Goal: Feedback & Contribution: Leave review/rating

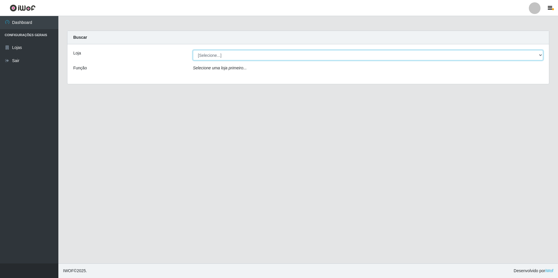
click at [541, 58] on select "[Selecione...] Extrabom - Loja 57 Anchieta" at bounding box center [368, 55] width 350 height 10
select select "470"
click at [193, 50] on select "[Selecione...] Extrabom - Loja 57 Anchieta" at bounding box center [368, 55] width 350 height 10
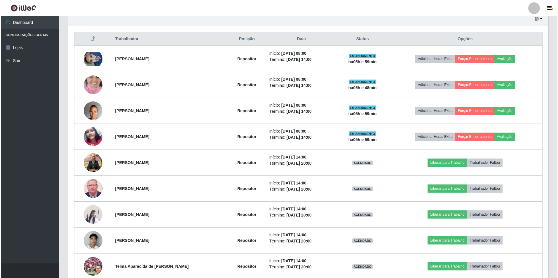
scroll to position [239, 0]
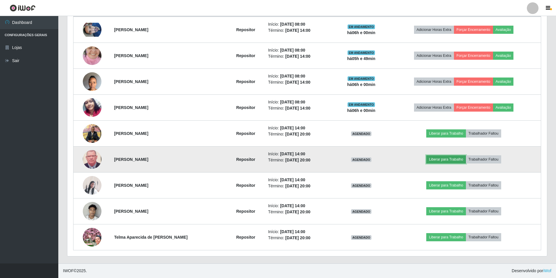
click at [442, 158] on button "Liberar para Trabalho" at bounding box center [445, 159] width 39 height 8
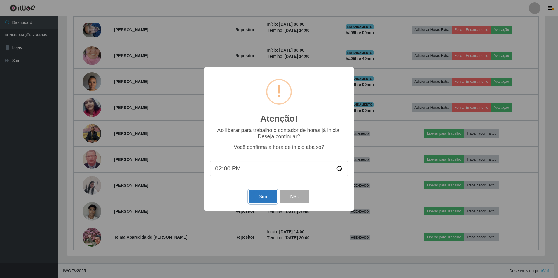
click at [260, 202] on button "Sim" at bounding box center [262, 197] width 28 height 14
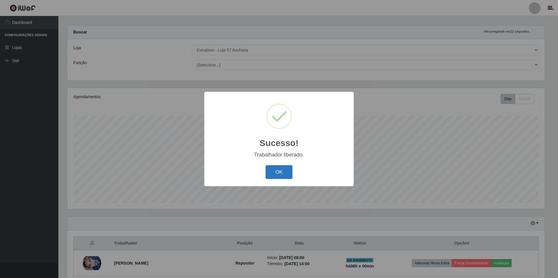
click at [290, 172] on button "OK" at bounding box center [278, 172] width 27 height 14
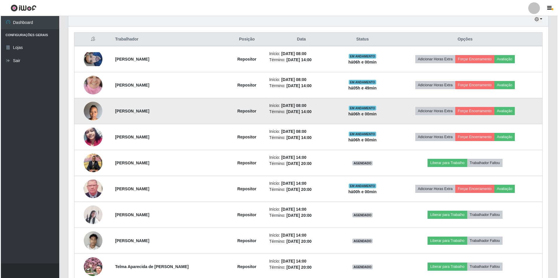
scroll to position [239, 0]
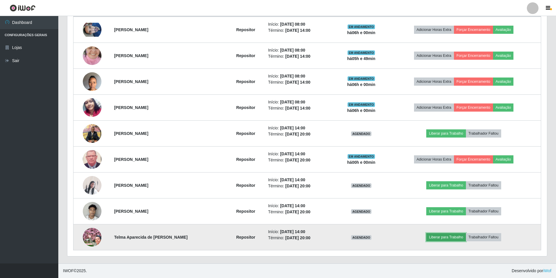
click at [440, 236] on button "Liberar para Trabalho" at bounding box center [445, 237] width 39 height 8
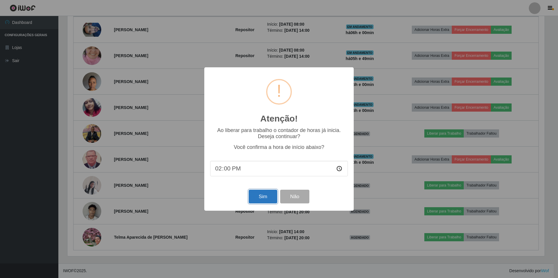
click at [255, 195] on button "Sim" at bounding box center [262, 197] width 28 height 14
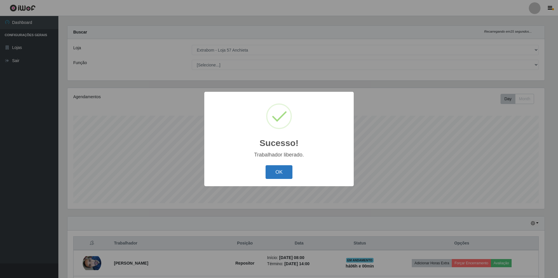
click at [275, 177] on button "OK" at bounding box center [278, 172] width 27 height 14
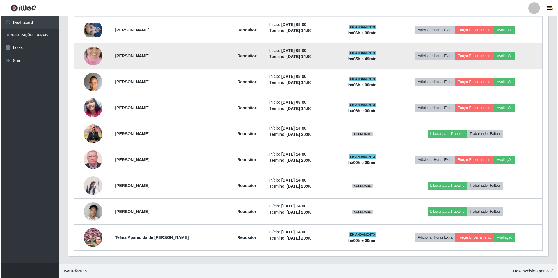
scroll to position [239, 0]
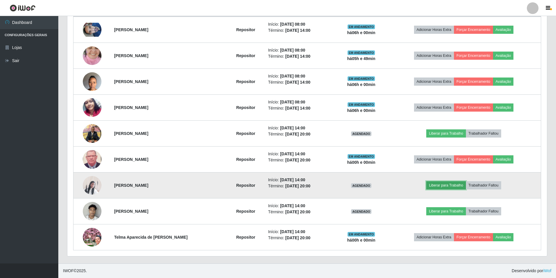
click at [435, 183] on button "Liberar para Trabalho" at bounding box center [445, 185] width 39 height 8
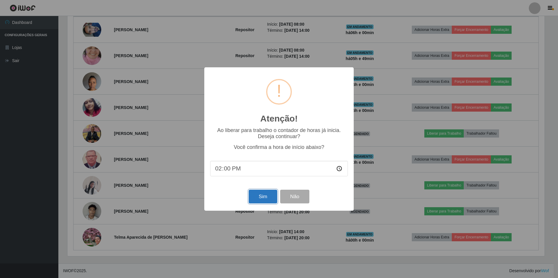
click at [262, 197] on button "Sim" at bounding box center [262, 197] width 28 height 14
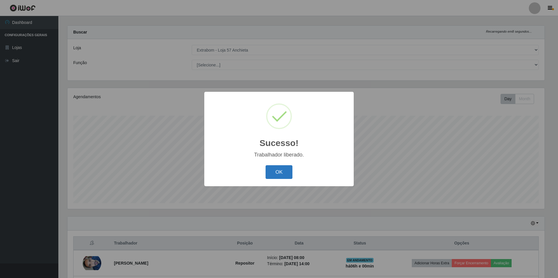
click at [276, 172] on button "OK" at bounding box center [278, 172] width 27 height 14
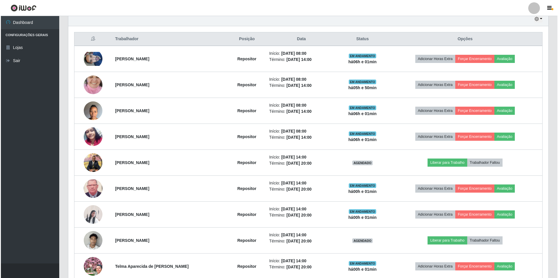
scroll to position [239, 0]
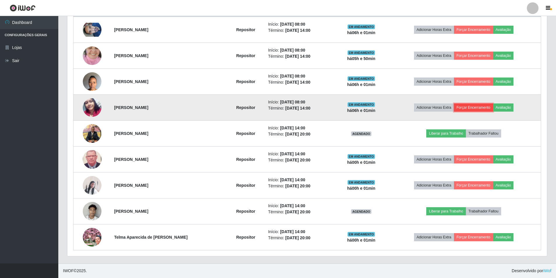
click at [464, 104] on button "Forçar Encerramento" at bounding box center [473, 108] width 39 height 8
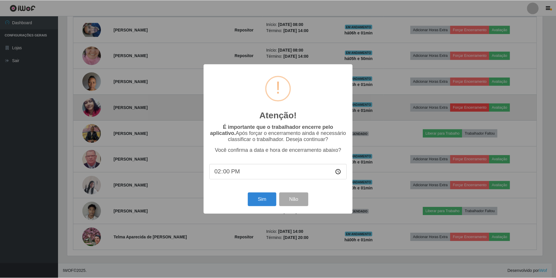
scroll to position [121, 477]
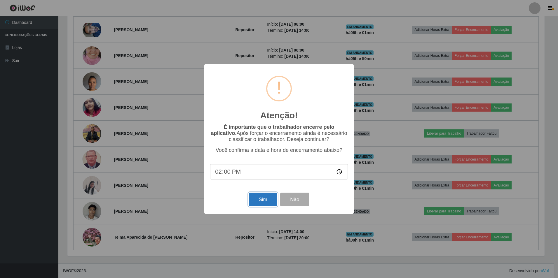
click at [270, 202] on button "Sim" at bounding box center [262, 200] width 28 height 14
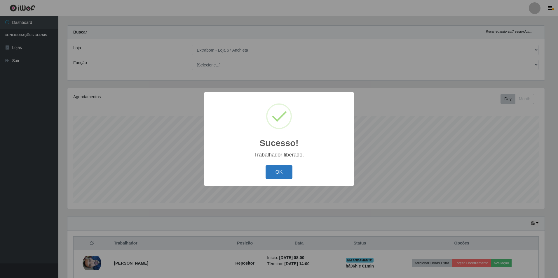
click at [281, 167] on button "OK" at bounding box center [278, 172] width 27 height 14
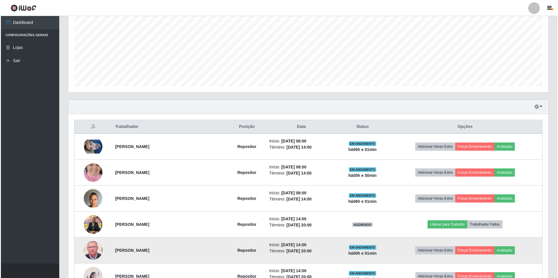
scroll to position [213, 0]
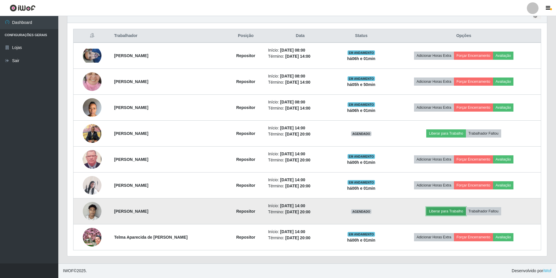
click at [449, 213] on button "Liberar para Trabalho" at bounding box center [445, 211] width 39 height 8
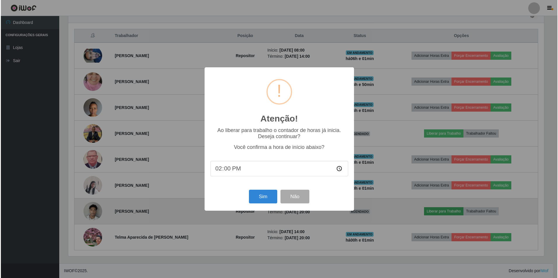
scroll to position [121, 477]
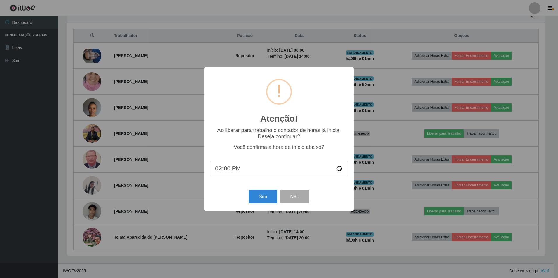
click at [229, 167] on input "14:00" at bounding box center [279, 168] width 138 height 15
type input "14:02"
click at [269, 194] on button "Sim" at bounding box center [262, 197] width 28 height 14
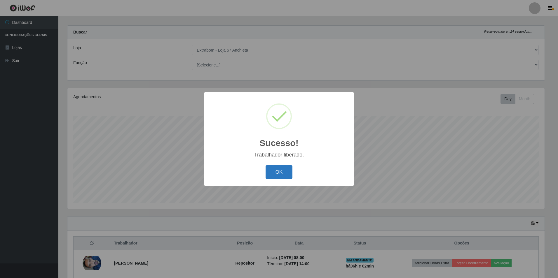
click at [280, 167] on button "OK" at bounding box center [278, 172] width 27 height 14
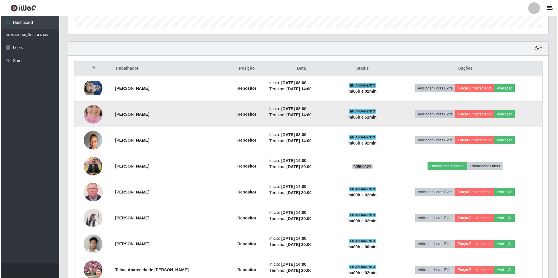
scroll to position [209, 0]
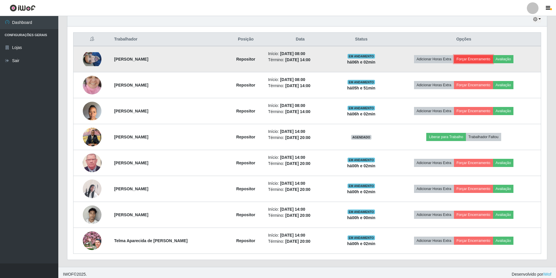
click at [466, 60] on button "Forçar Encerramento" at bounding box center [473, 59] width 39 height 8
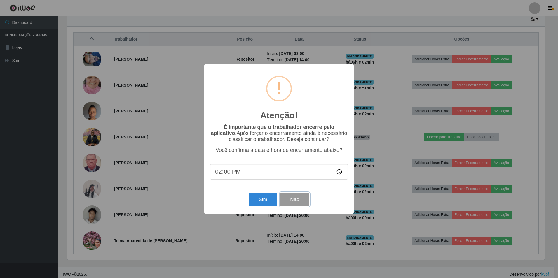
click at [303, 203] on button "Não" at bounding box center [294, 200] width 29 height 14
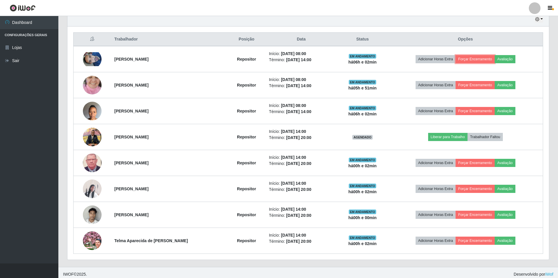
scroll to position [121, 480]
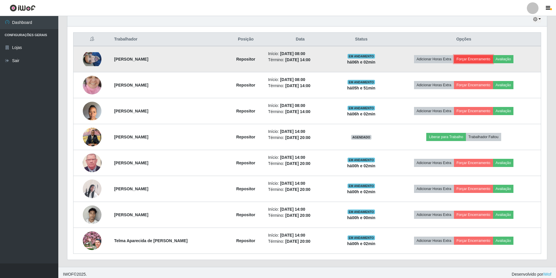
click at [471, 58] on button "Forçar Encerramento" at bounding box center [473, 59] width 39 height 8
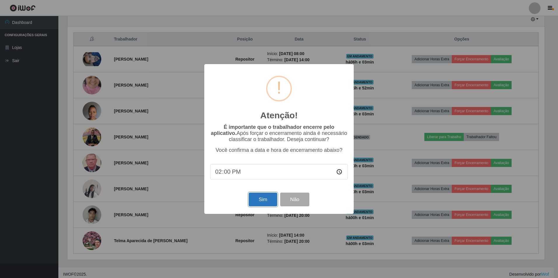
click at [263, 202] on button "Sim" at bounding box center [262, 200] width 28 height 14
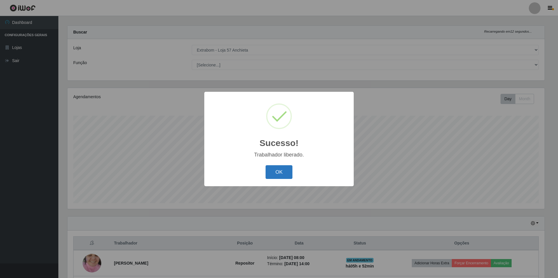
click at [281, 169] on button "OK" at bounding box center [278, 172] width 27 height 14
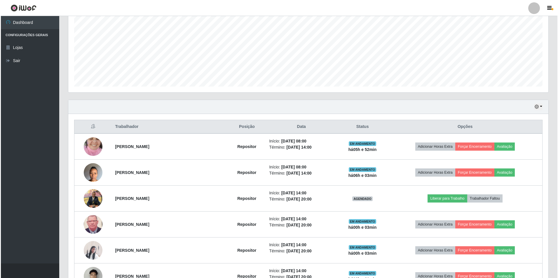
scroll to position [151, 0]
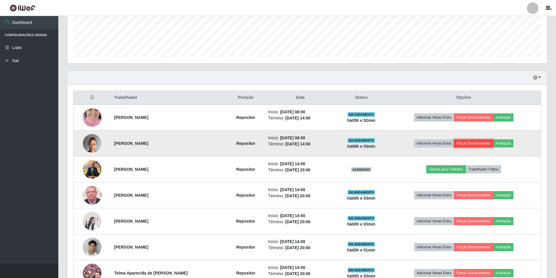
click at [473, 143] on button "Forçar Encerramento" at bounding box center [473, 143] width 39 height 8
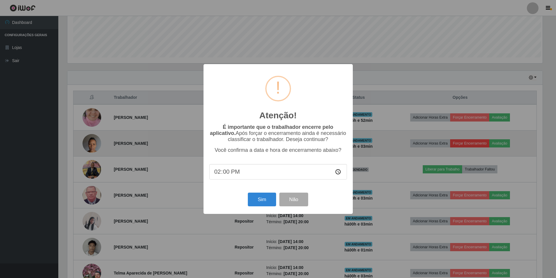
scroll to position [121, 477]
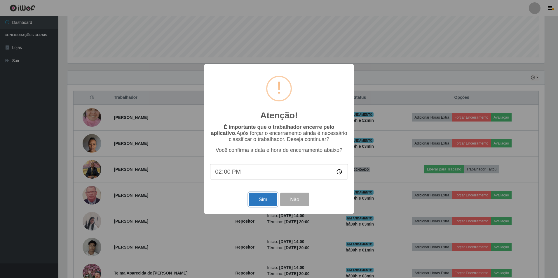
click at [270, 199] on button "Sim" at bounding box center [262, 200] width 28 height 14
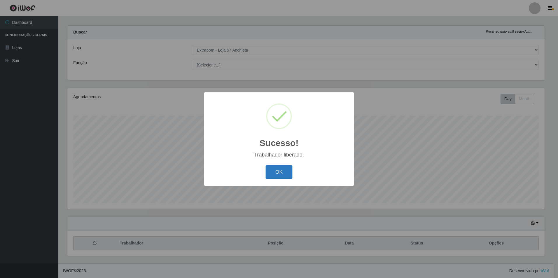
click at [279, 176] on button "OK" at bounding box center [278, 172] width 27 height 14
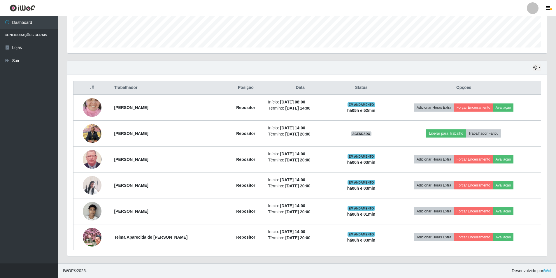
scroll to position [132, 0]
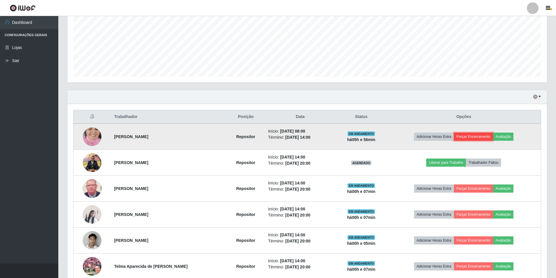
click at [470, 136] on button "Forçar Encerramento" at bounding box center [473, 137] width 39 height 8
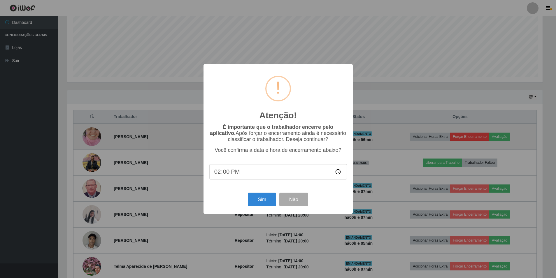
scroll to position [121, 477]
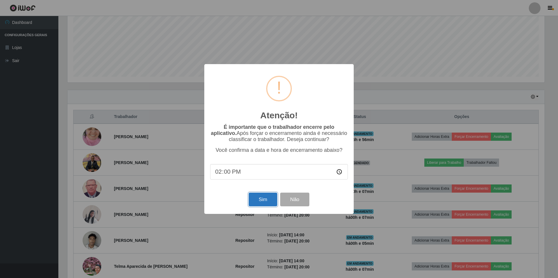
click at [263, 201] on button "Sim" at bounding box center [262, 200] width 28 height 14
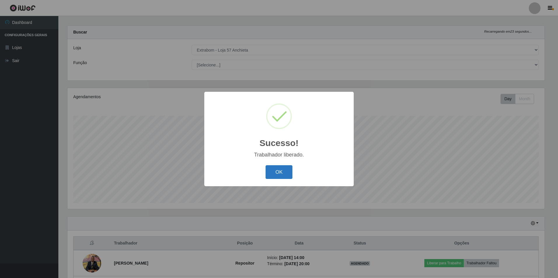
click at [284, 167] on button "OK" at bounding box center [278, 172] width 27 height 14
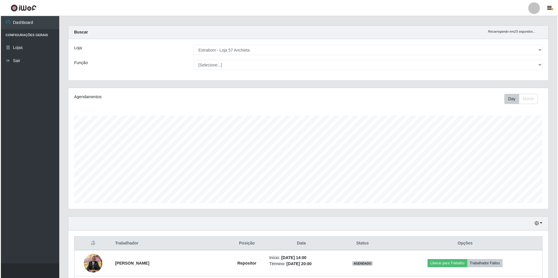
scroll to position [93, 0]
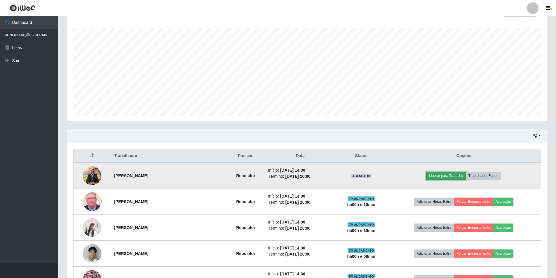
click at [444, 176] on button "Liberar para Trabalho" at bounding box center [445, 176] width 39 height 8
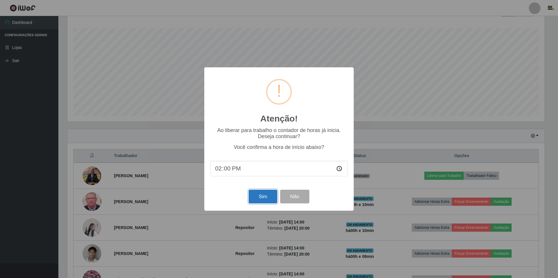
click at [266, 197] on button "Sim" at bounding box center [262, 197] width 28 height 14
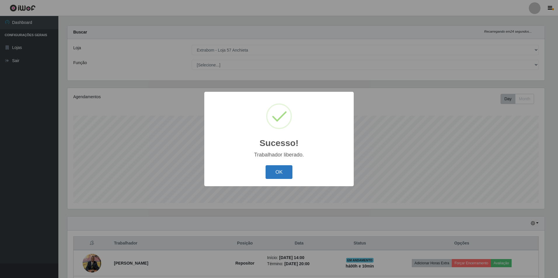
click at [270, 171] on button "OK" at bounding box center [278, 172] width 27 height 14
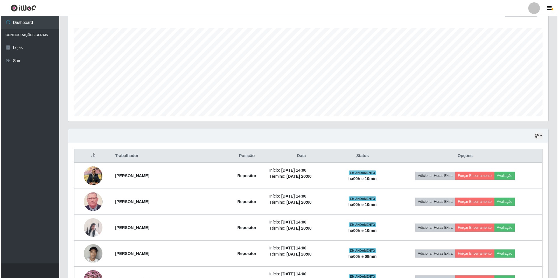
scroll to position [135, 0]
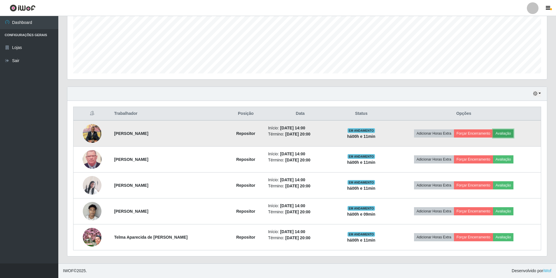
click at [500, 134] on button "Avaliação" at bounding box center [503, 133] width 21 height 8
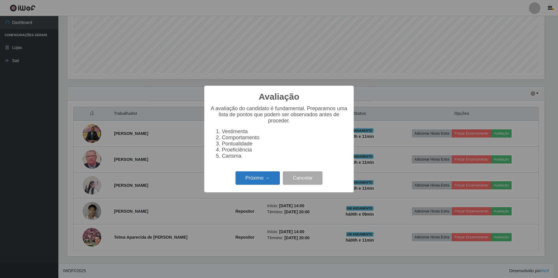
click at [255, 182] on button "Próximo →" at bounding box center [257, 178] width 44 height 14
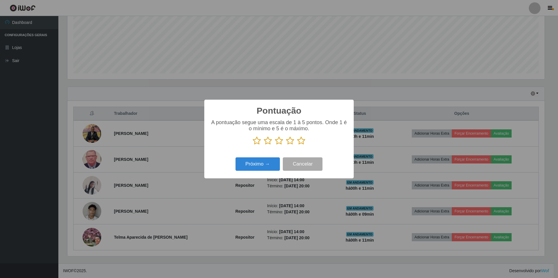
scroll to position [291536, 291180]
click at [269, 141] on icon at bounding box center [268, 140] width 8 height 9
click at [264, 145] on input "radio" at bounding box center [264, 145] width 0 height 0
click at [271, 167] on button "Próximo →" at bounding box center [257, 164] width 44 height 14
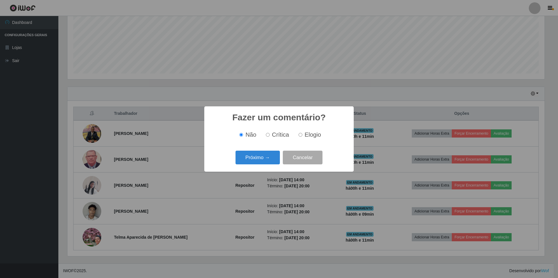
click at [267, 135] on input "Crítica" at bounding box center [268, 135] width 4 height 4
radio input "true"
click at [269, 157] on button "Próximo →" at bounding box center [257, 158] width 44 height 14
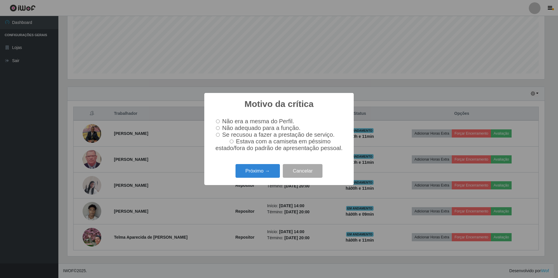
click at [217, 135] on input "Se recusou a fazer a prestação de serviço." at bounding box center [218, 135] width 4 height 4
radio input "true"
click at [250, 172] on button "Próximo →" at bounding box center [257, 171] width 44 height 14
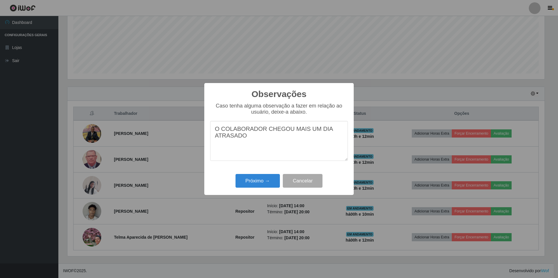
drag, startPoint x: 325, startPoint y: 132, endPoint x: 290, endPoint y: 133, distance: 35.9
click at [290, 133] on textarea "O COLABORADOR CHEGOU MAIS UM DIA ATRASADO" at bounding box center [279, 141] width 138 height 40
click at [318, 139] on textarea "O COLABORADOR CHEGOU 11 MINUTOS ATRASADO, PORÉM ACABEI CLICANDO SEM MUDAR O HOR…" at bounding box center [279, 141] width 138 height 40
click at [315, 150] on textarea "O COLABORADOR CHEGOU 11 MINUTOS ATRASADO, PORÉM ACABEI CLICANDO PARA INICIAR SE…" at bounding box center [279, 141] width 138 height 40
type textarea "O COLABORADOR CHEGOU 11 MINUTOS ATRASADO, PORÉM ACABEI CLICANDO PARA INICIAR SE…"
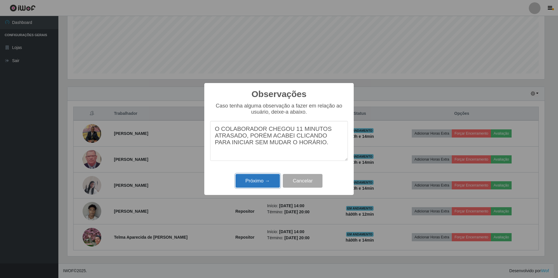
click at [246, 182] on button "Próximo →" at bounding box center [257, 181] width 44 height 14
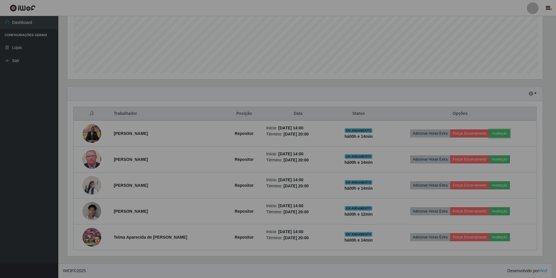
scroll to position [121, 480]
